Goal: Information Seeking & Learning: Check status

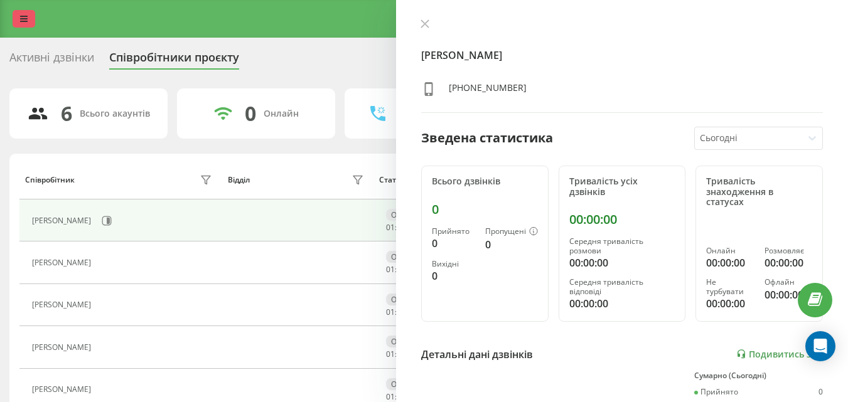
click at [21, 17] on icon at bounding box center [24, 18] width 8 height 9
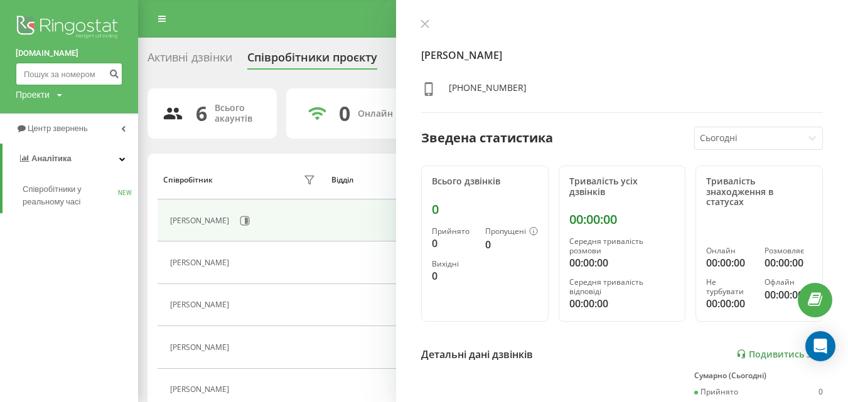
click at [43, 72] on input at bounding box center [69, 74] width 107 height 23
paste input "+380961004037"
drag, startPoint x: 28, startPoint y: 76, endPoint x: 41, endPoint y: 75, distance: 13.2
click at [28, 75] on input "+380961004037" at bounding box center [69, 74] width 107 height 23
type input "380961004037"
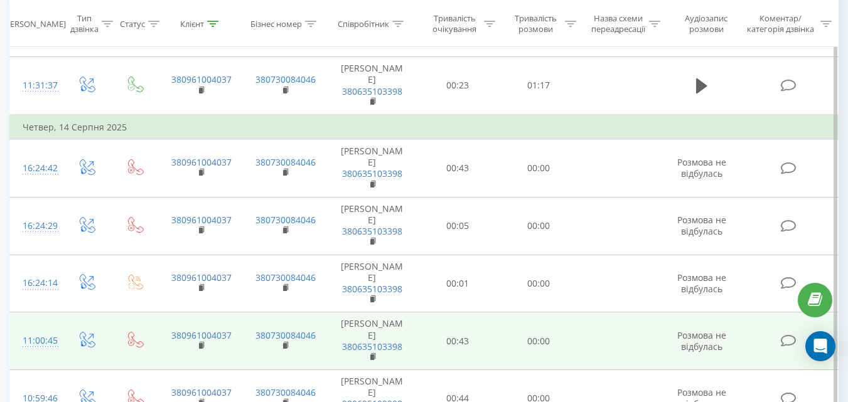
scroll to position [299, 0]
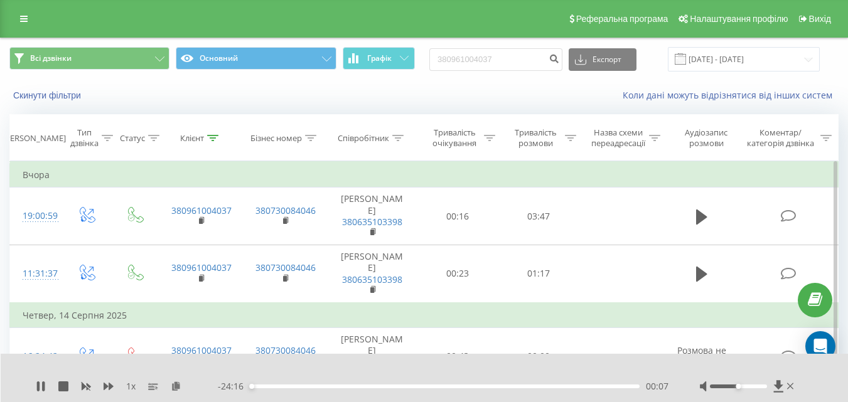
scroll to position [347, 0]
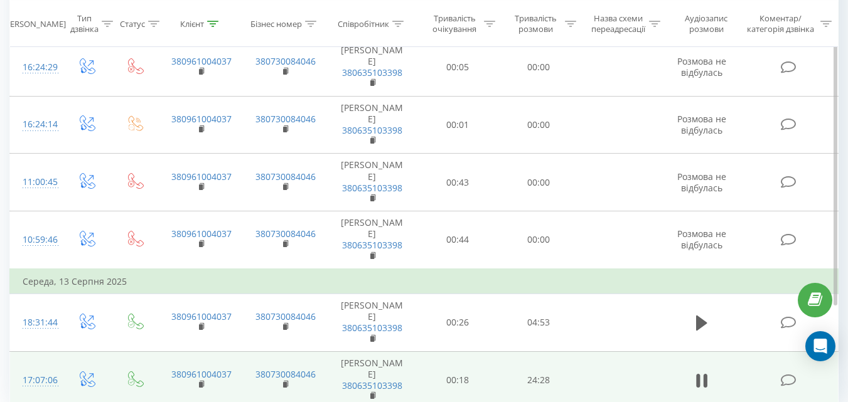
drag, startPoint x: 36, startPoint y: 359, endPoint x: 43, endPoint y: 356, distance: 7.6
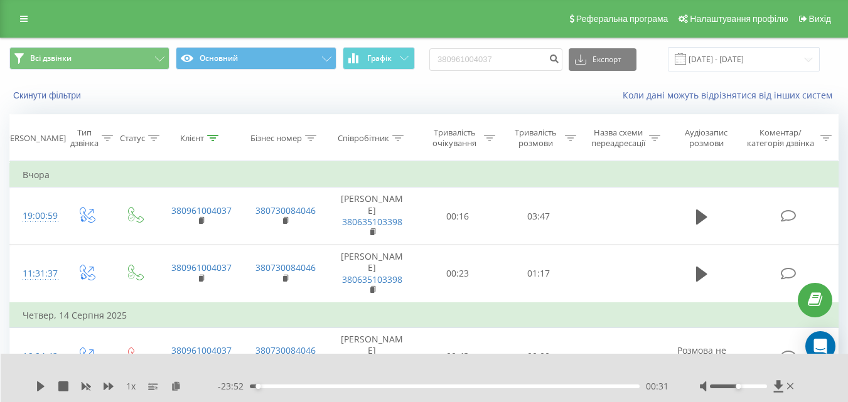
click at [10, 17] on div "Реферальна програма Налаштування профілю Вихід" at bounding box center [424, 19] width 848 height 38
click at [14, 24] on link at bounding box center [24, 19] width 23 height 18
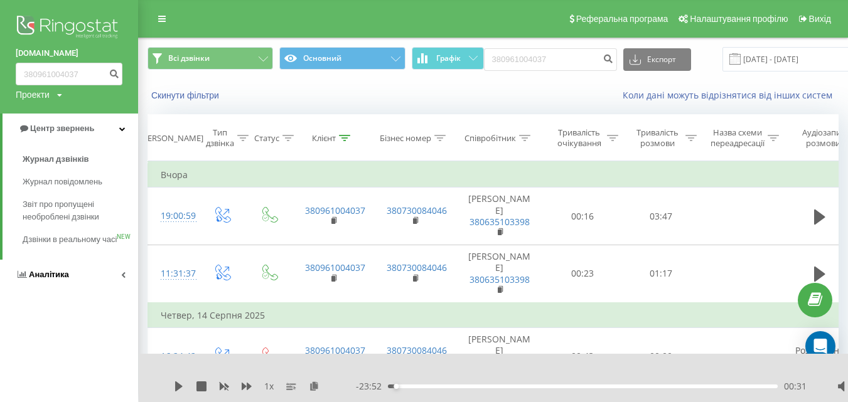
click at [77, 289] on link "Аналiтика" at bounding box center [69, 275] width 138 height 30
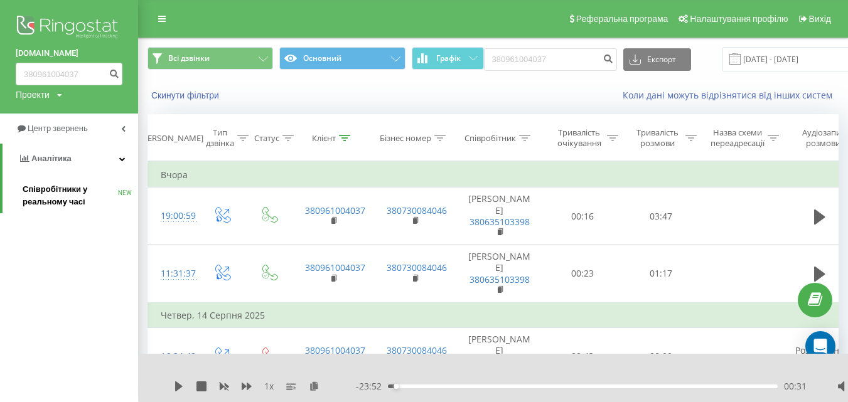
drag, startPoint x: 58, startPoint y: 210, endPoint x: 70, endPoint y: 206, distance: 13.3
click at [59, 209] on link "Співробітники у реальному часі NEW" at bounding box center [80, 195] width 115 height 35
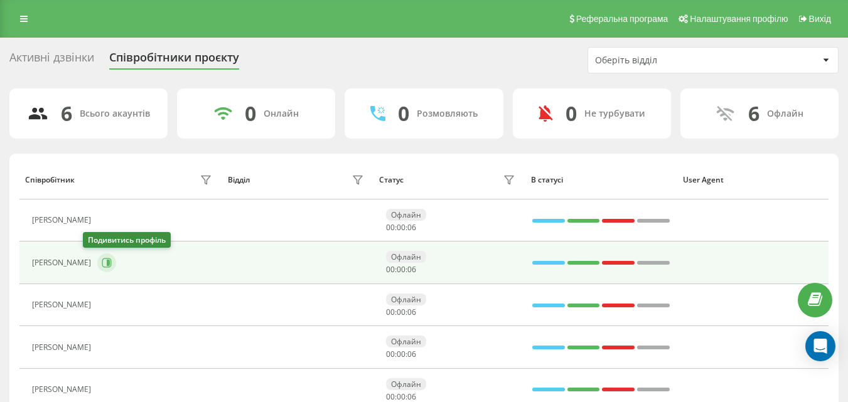
click at [102, 262] on icon at bounding box center [107, 263] width 10 height 10
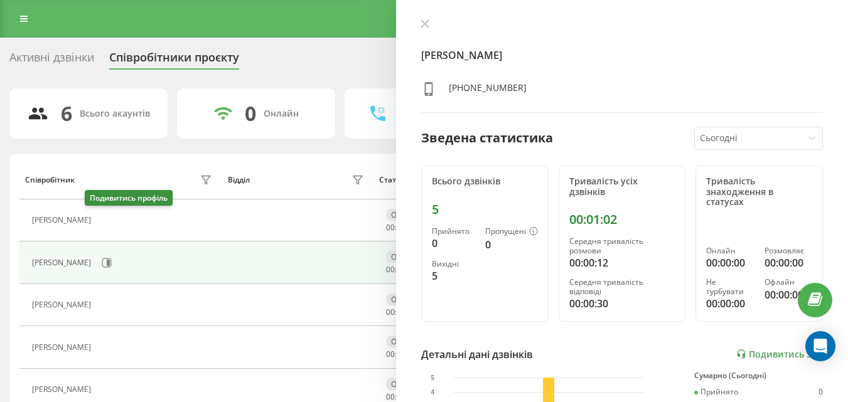
click at [97, 227] on button at bounding box center [104, 222] width 15 height 18
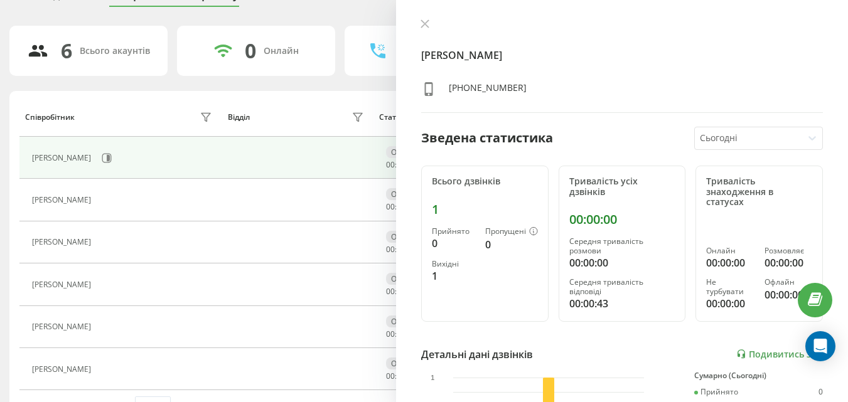
scroll to position [98, 0]
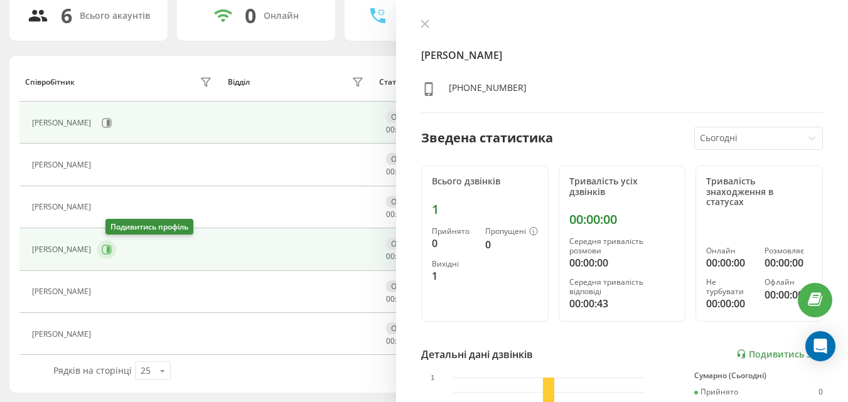
click at [112, 248] on icon at bounding box center [107, 250] width 10 height 10
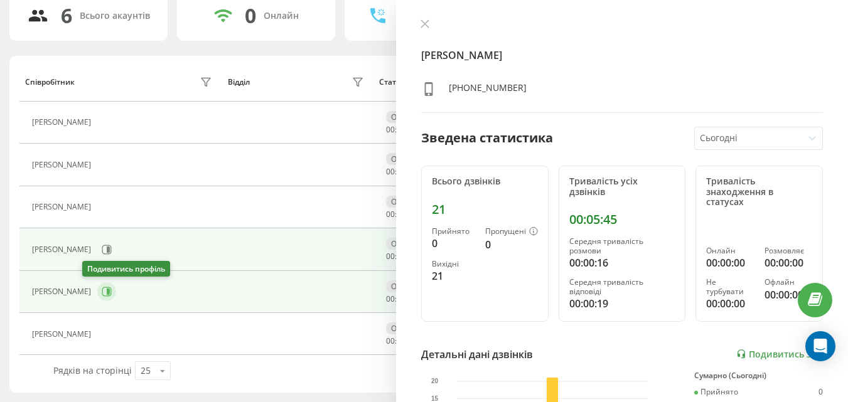
click at [97, 293] on button at bounding box center [106, 291] width 19 height 19
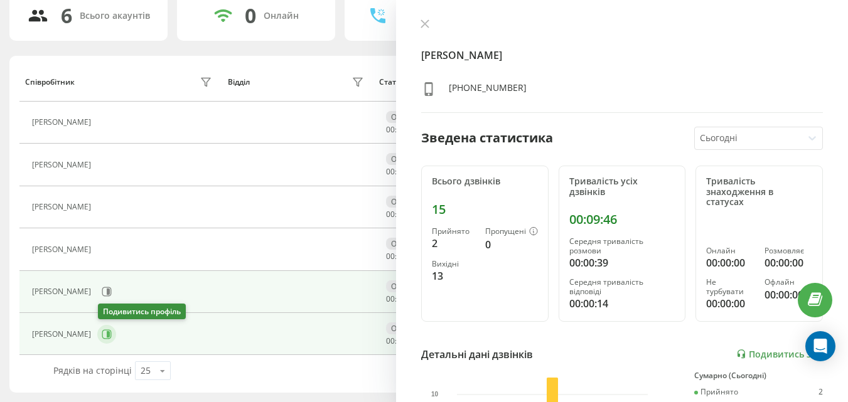
click at [110, 333] on icon at bounding box center [108, 334] width 3 height 6
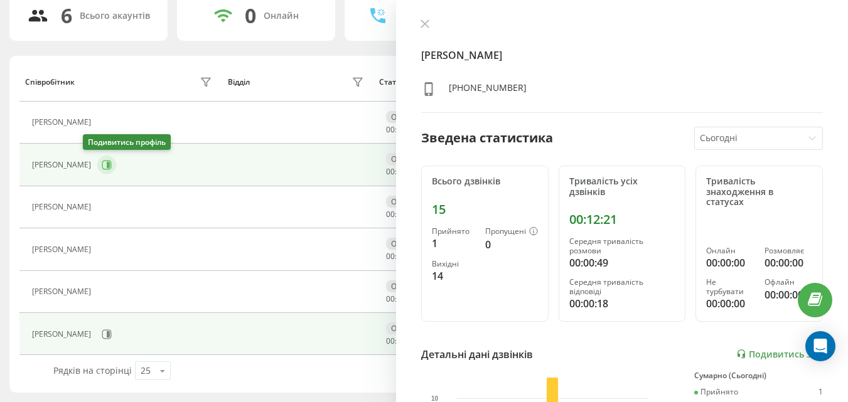
click at [97, 174] on button at bounding box center [106, 165] width 19 height 19
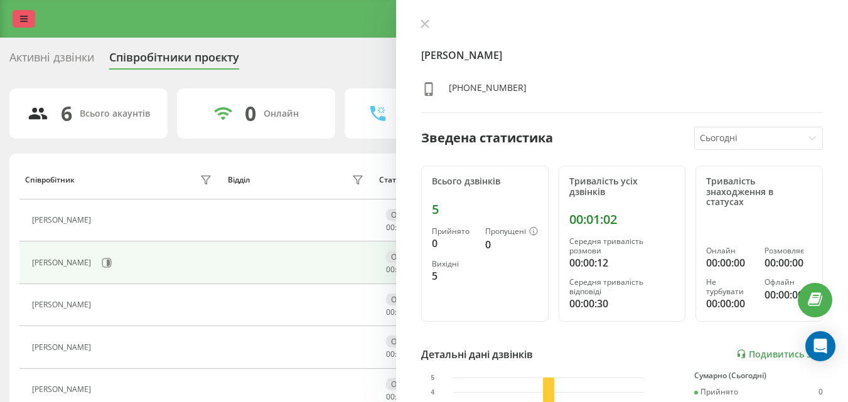
click at [33, 19] on link at bounding box center [24, 19] width 23 height 18
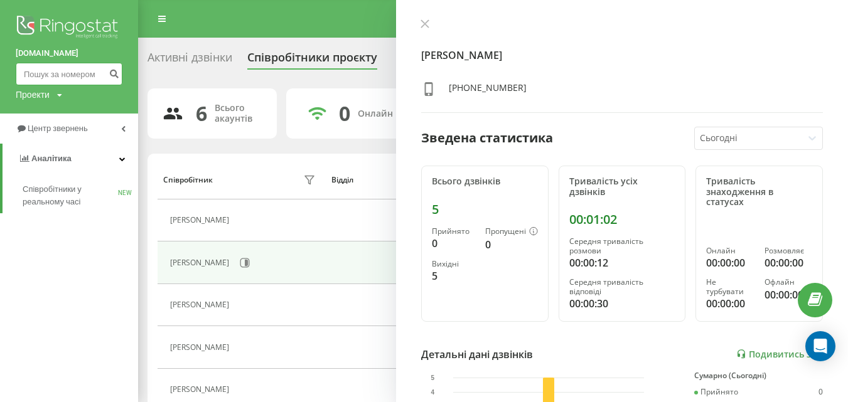
click at [52, 72] on input at bounding box center [69, 74] width 107 height 23
paste input "380984141455"
type input "380984141455"
click at [105, 68] on button "submit" at bounding box center [113, 74] width 17 height 23
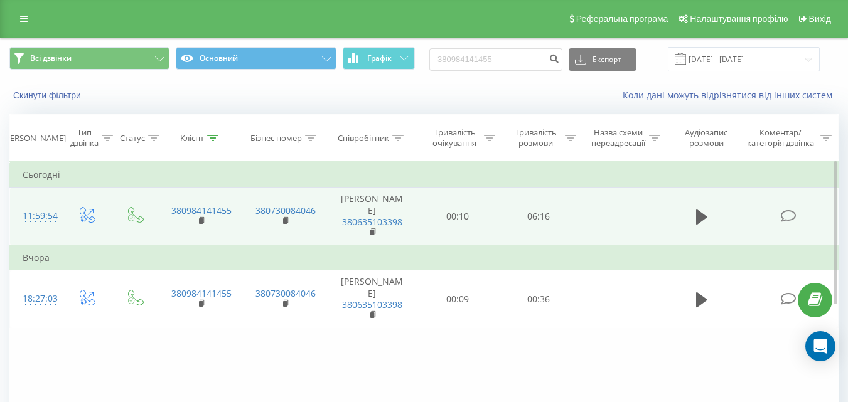
click at [691, 205] on td at bounding box center [702, 217] width 78 height 58
click at [695, 210] on button at bounding box center [701, 217] width 19 height 19
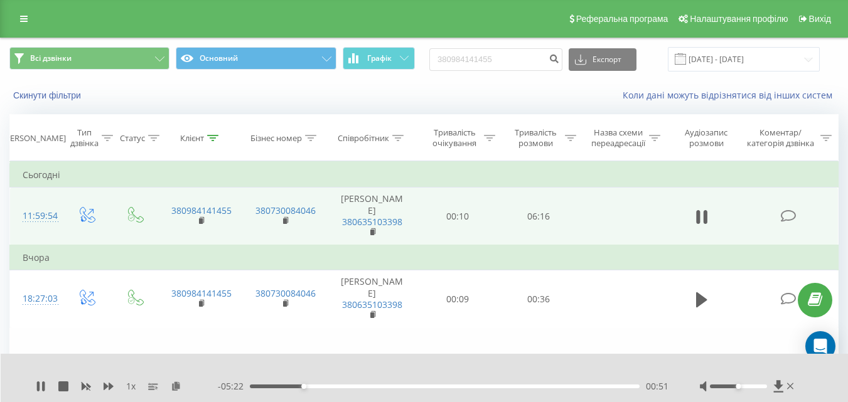
click at [296, 387] on div "00:51" at bounding box center [445, 387] width 390 height 4
click at [316, 387] on div "01:09" at bounding box center [445, 387] width 390 height 4
click at [348, 386] on div "01:34" at bounding box center [445, 387] width 390 height 4
click at [38, 390] on icon at bounding box center [38, 386] width 3 height 10
click at [542, 387] on div "04:41" at bounding box center [445, 387] width 390 height 4
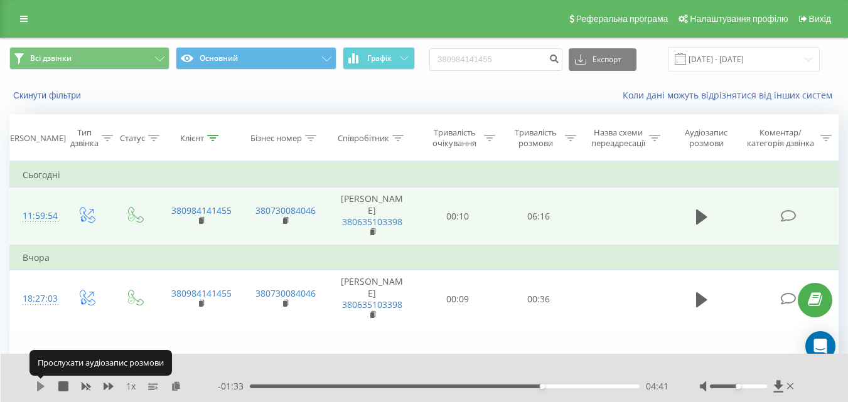
click at [44, 386] on icon at bounding box center [41, 386] width 10 height 10
